Goal: Find specific page/section: Find specific page/section

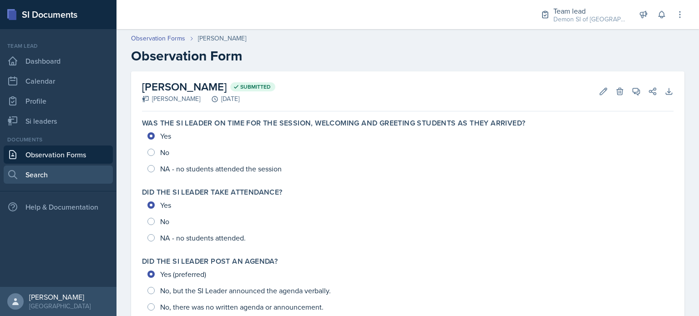
click at [32, 177] on link "Search" at bounding box center [58, 175] width 109 height 18
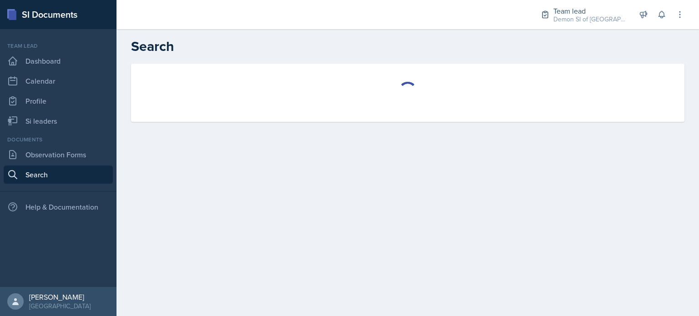
select select "all"
select select "1"
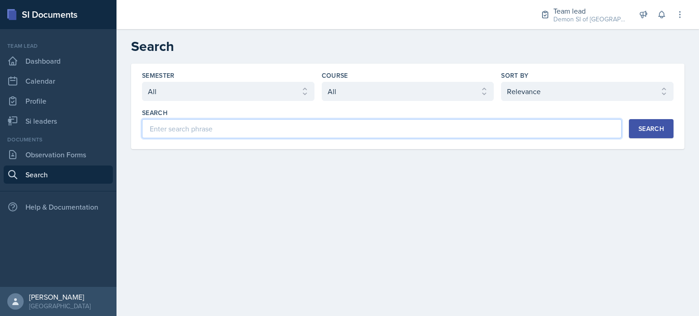
click at [233, 127] on input at bounding box center [382, 128] width 480 height 19
type input "Lan"
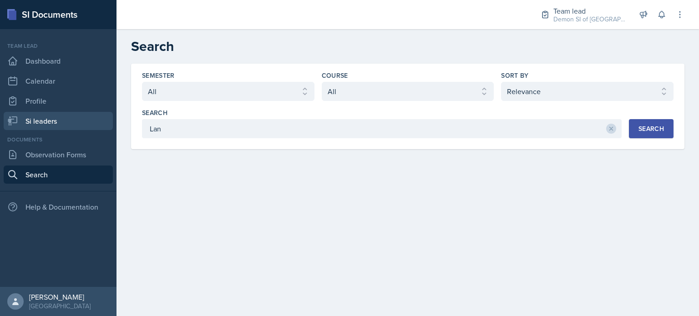
click at [39, 123] on link "Si leaders" at bounding box center [58, 121] width 109 height 18
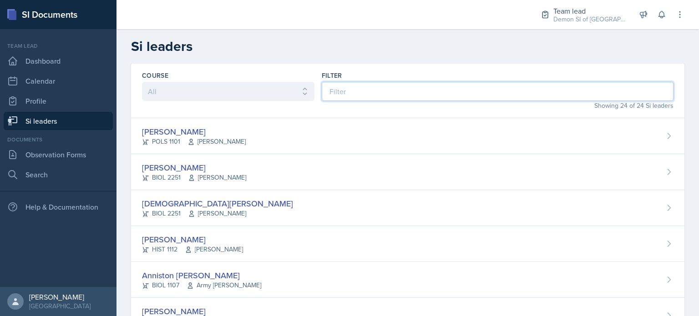
click at [345, 87] on input at bounding box center [498, 91] width 352 height 19
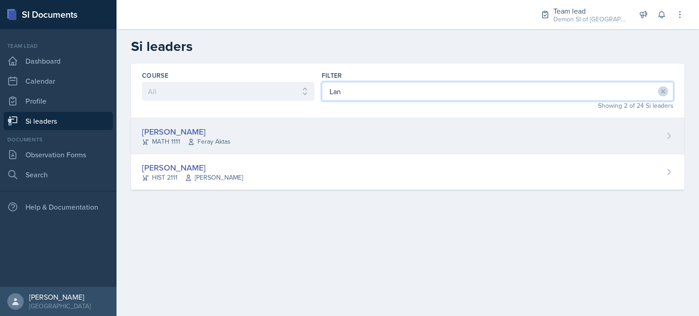
type input "Lan"
click at [216, 129] on div "[PERSON_NAME]" at bounding box center [186, 132] width 89 height 12
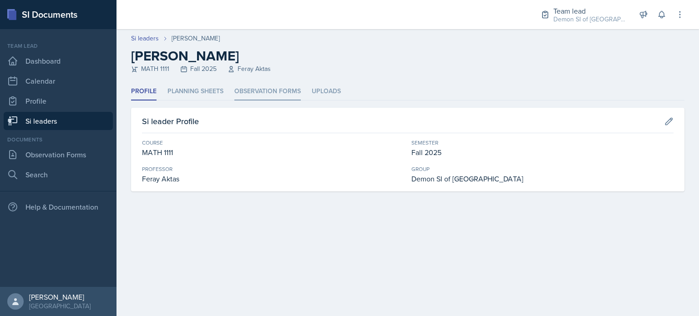
click at [244, 87] on li "Observation Forms" at bounding box center [268, 92] width 66 height 18
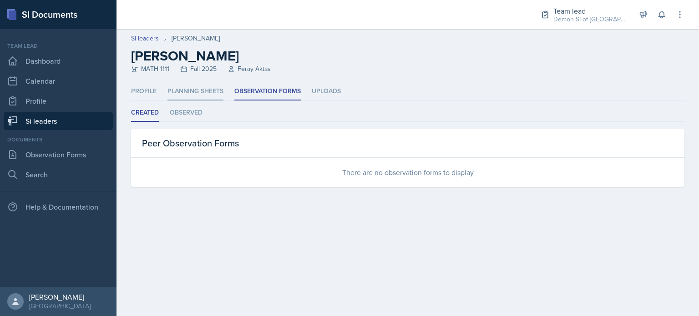
click at [203, 98] on li "Planning Sheets" at bounding box center [196, 92] width 56 height 18
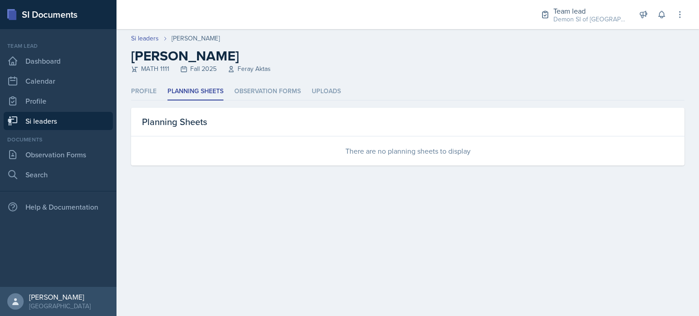
click at [203, 142] on div "There are no planning sheets to display" at bounding box center [408, 151] width 554 height 29
click at [151, 94] on li "Profile" at bounding box center [144, 92] width 26 height 18
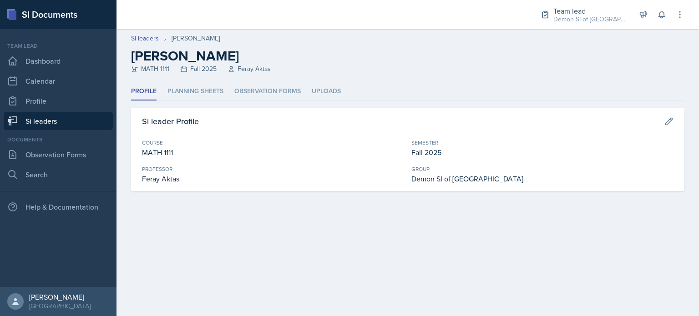
click at [86, 116] on link "Si leaders" at bounding box center [58, 121] width 109 height 18
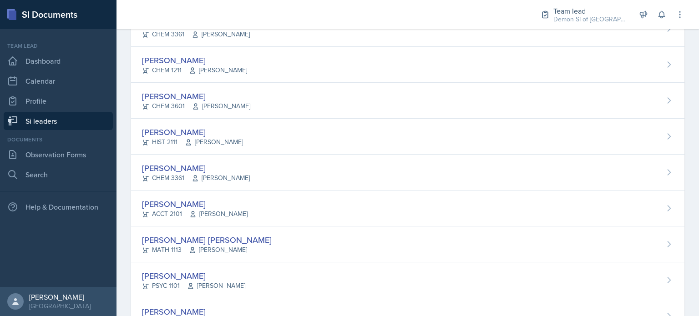
scroll to position [684, 0]
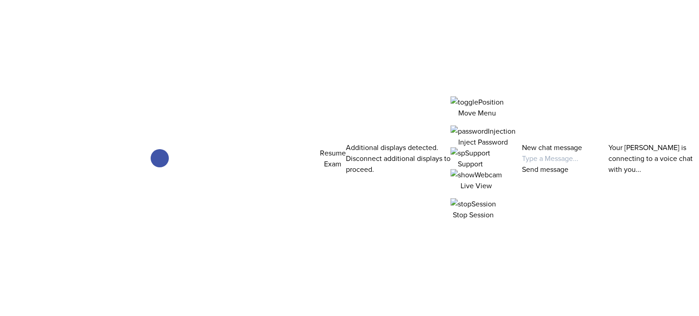
select select "2bed604d-1099-4043-b1bc-2365e8740244"
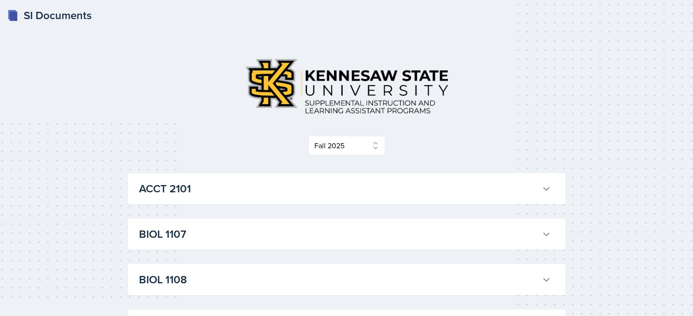
click at [224, 224] on div "BIOL 1107 Anniston [PERSON_NAME] Professor: Army [PERSON_NAME] Export to Google…" at bounding box center [346, 234] width 437 height 31
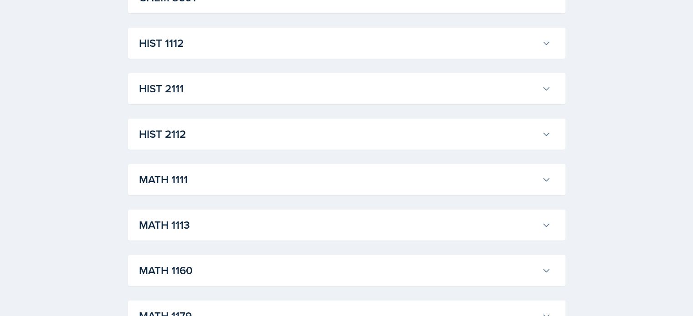
scroll to position [693, 0]
click at [203, 84] on h3 "HIST 2111" at bounding box center [338, 88] width 399 height 16
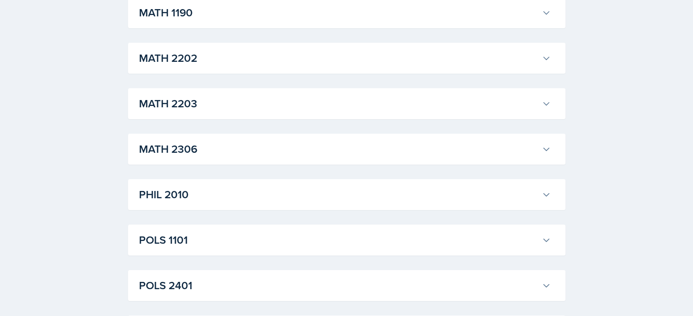
scroll to position [1552, 0]
